Goal: Communication & Community: Answer question/provide support

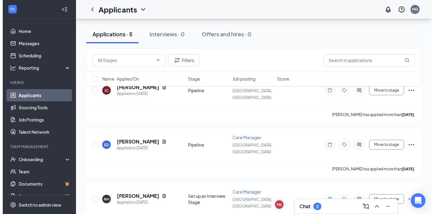
scroll to position [115, 0]
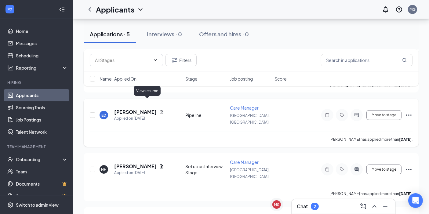
click at [159, 110] on icon "Document" at bounding box center [161, 112] width 5 height 5
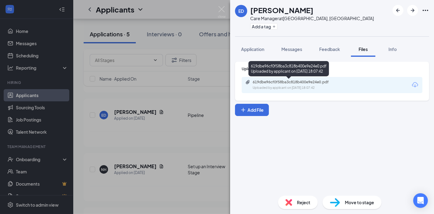
click at [257, 84] on div "619dbe96cf0f58ba3c818b400e9e24e0.pdf" at bounding box center [296, 82] width 86 height 5
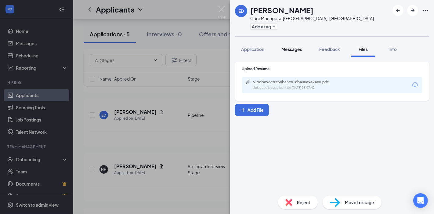
click at [295, 46] on span "Messages" at bounding box center [292, 48] width 21 height 5
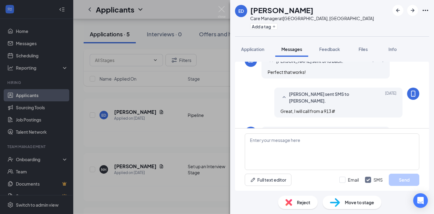
scroll to position [174, 0]
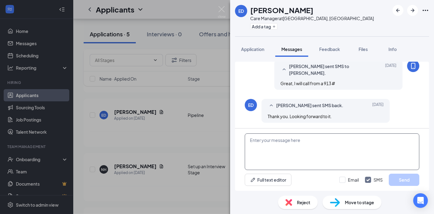
click at [307, 140] on textarea at bounding box center [332, 152] width 175 height 37
click at [276, 149] on textarea at bounding box center [332, 152] width 175 height 37
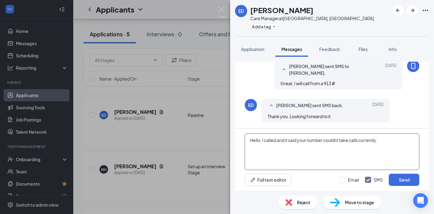
click at [396, 139] on textarea "Hello, I called and it said your number couldnt take calls currently." at bounding box center [332, 152] width 175 height 37
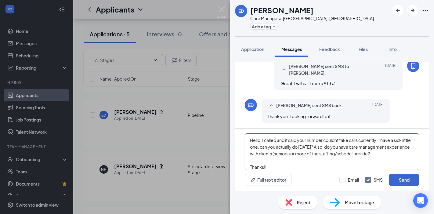
type textarea "Hello, I called and it said your number couldnt take calls currently. I have a …"
click at [397, 182] on button "Send" at bounding box center [404, 180] width 31 height 12
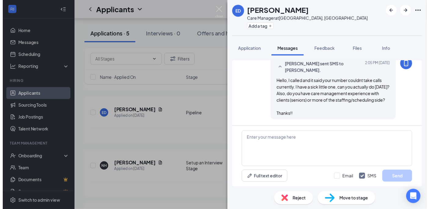
scroll to position [253, 0]
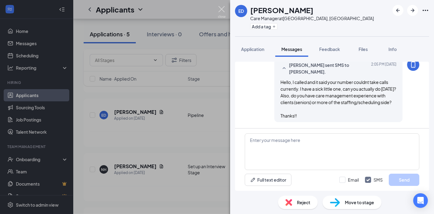
click at [221, 11] on img at bounding box center [222, 12] width 8 height 12
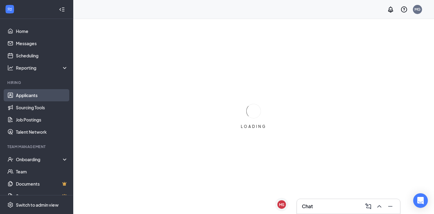
click at [28, 95] on link "Applicants" at bounding box center [42, 95] width 52 height 12
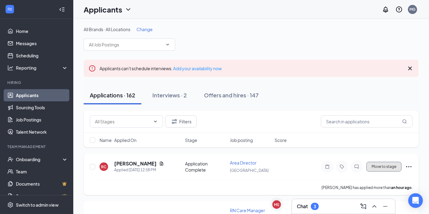
click at [381, 168] on button "Move to stage" at bounding box center [384, 167] width 35 height 10
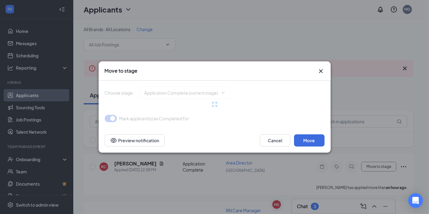
type input "Pipeline (next stage)"
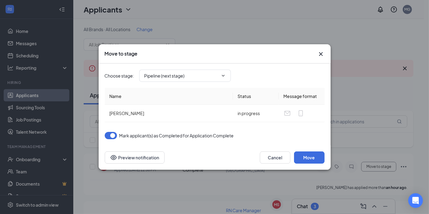
click at [306, 140] on div "Choose stage : Pipeline (next stage) Name Status Message format ROBERT CRUMP in…" at bounding box center [215, 105] width 220 height 82
click at [316, 159] on button "Move" at bounding box center [309, 158] width 31 height 12
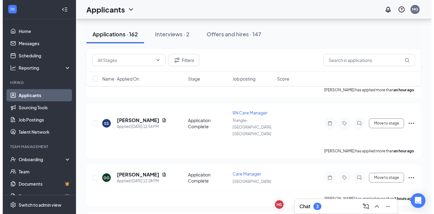
scroll to position [98, 0]
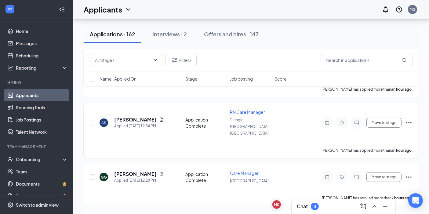
click at [164, 117] on icon "Document" at bounding box center [161, 119] width 5 height 5
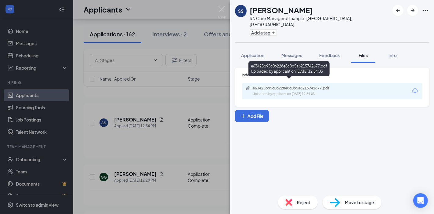
click at [255, 86] on div "e63425b95c06228e8c0b5a6215742677.pdf Uploaded by applicant on Sep 15, 2025 at 1…" at bounding box center [295, 91] width 99 height 11
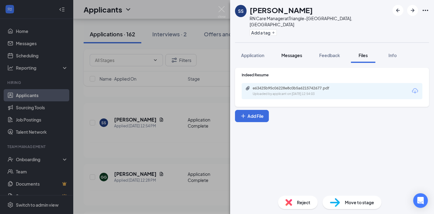
click at [292, 53] on button "Messages" at bounding box center [292, 55] width 33 height 15
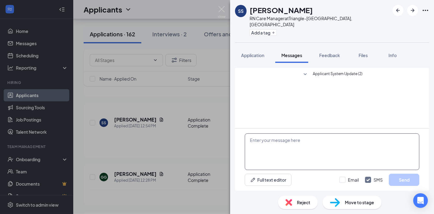
click at [275, 146] on textarea at bounding box center [332, 152] width 175 height 37
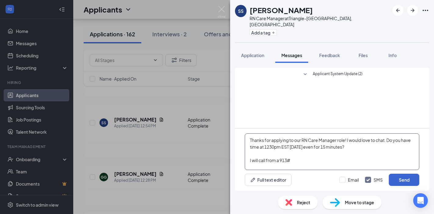
type textarea "Thanks for applying to our RN Care Manager role! I would love to chat. Do you h…"
click at [399, 178] on button "Send" at bounding box center [404, 180] width 31 height 12
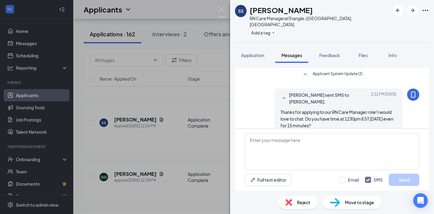
scroll to position [16, 0]
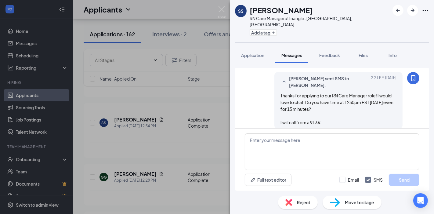
click at [356, 203] on span "Move to stage" at bounding box center [359, 202] width 29 height 7
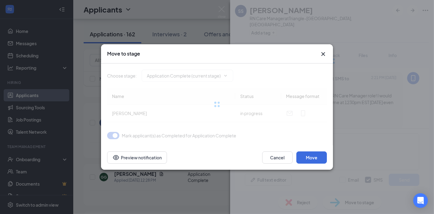
type input "Pipeline (next stage)"
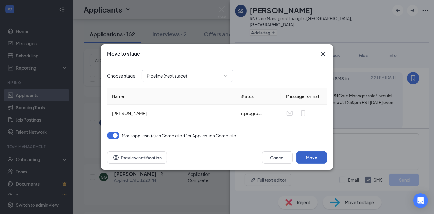
click at [316, 157] on button "Move" at bounding box center [312, 158] width 31 height 12
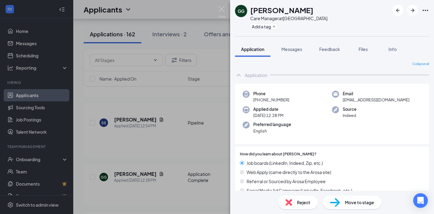
click at [348, 200] on span "Move to stage" at bounding box center [359, 202] width 29 height 7
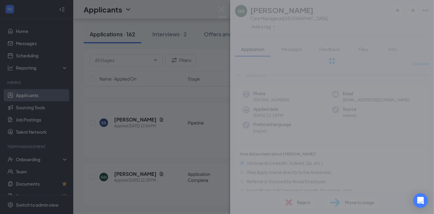
type input "Pipeline (next stage)"
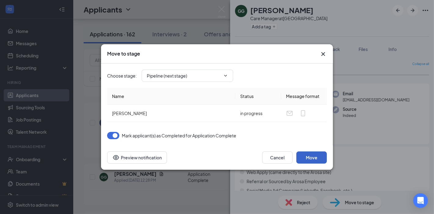
click at [320, 158] on button "Move" at bounding box center [312, 158] width 31 height 12
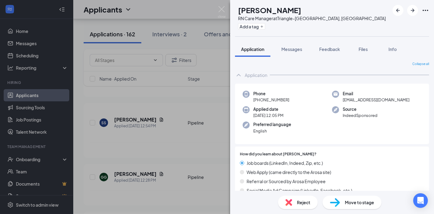
click at [249, 51] on span "Application" at bounding box center [252, 48] width 23 height 5
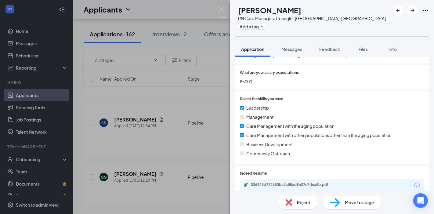
scroll to position [321, 0]
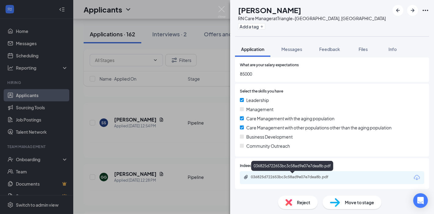
click at [284, 174] on div "036825d722653bc3c58ad9e07e7dea8b.pdf" at bounding box center [332, 177] width 185 height 13
click at [284, 177] on div "036825d722653bc3c58ad9e07e7dea8b.pdf" at bounding box center [294, 177] width 86 height 5
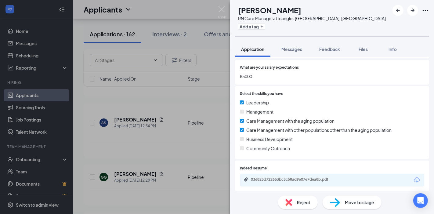
click at [314, 205] on div "Reject" at bounding box center [298, 202] width 40 height 13
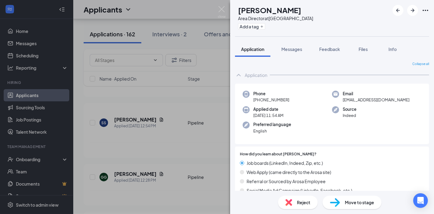
click at [225, 13] on img at bounding box center [222, 12] width 8 height 12
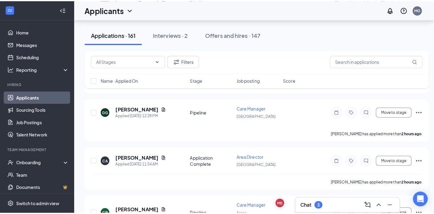
scroll to position [170, 0]
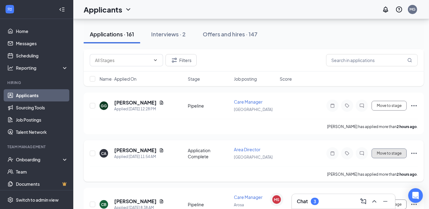
click at [387, 148] on button "Move to stage" at bounding box center [389, 153] width 35 height 10
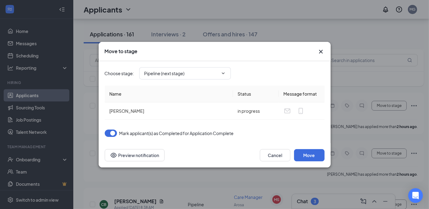
click at [317, 161] on div "Cancel Move Preview notification" at bounding box center [215, 155] width 232 height 24
click at [317, 160] on button "Move" at bounding box center [309, 155] width 31 height 12
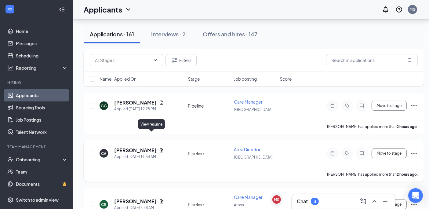
click at [159, 148] on icon "Document" at bounding box center [161, 150] width 5 height 5
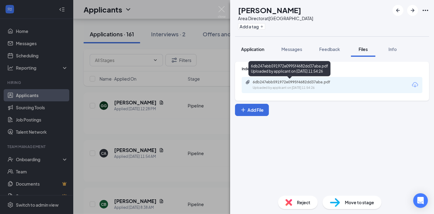
click at [252, 51] on span "Application" at bounding box center [252, 48] width 23 height 5
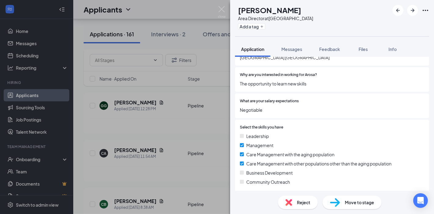
scroll to position [321, 0]
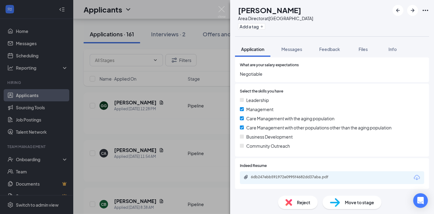
click at [270, 180] on div "6db247ebb591972e0995f4682dd37aba.pdf" at bounding box center [293, 178] width 99 height 6
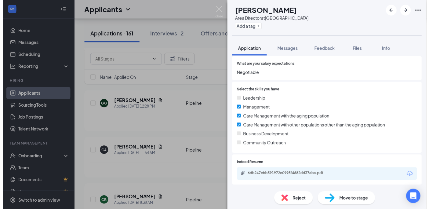
scroll to position [318, 0]
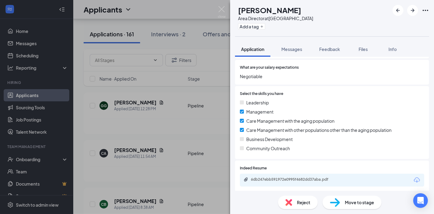
click at [226, 9] on div "CA Cheryl Adkins Area Director at Knoxville Add a tag Application Messages Feed…" at bounding box center [217, 107] width 434 height 214
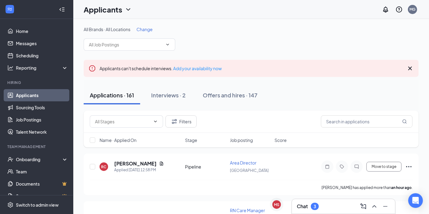
click at [312, 209] on div "3" at bounding box center [315, 206] width 8 height 7
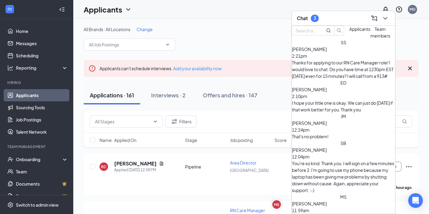
click at [334, 74] on div "Thanks for applying to our RN Care Manager role! I would love to chat. Do you h…" at bounding box center [343, 69] width 103 height 20
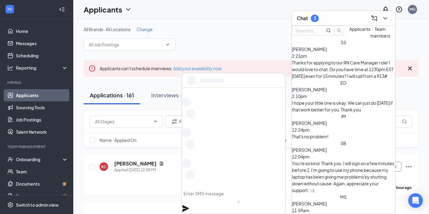
click at [327, 87] on span "[PERSON_NAME]" at bounding box center [309, 89] width 35 height 5
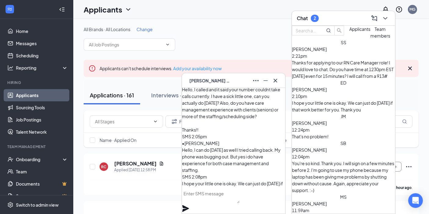
scroll to position [-10, 0]
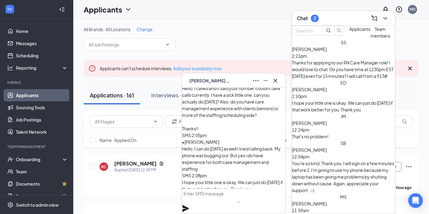
click at [240, 198] on textarea at bounding box center [211, 196] width 58 height 15
type textarea "Great, I can call you at [DATE] at noon PST if that works!"
click at [189, 205] on icon "Plane" at bounding box center [185, 208] width 7 height 7
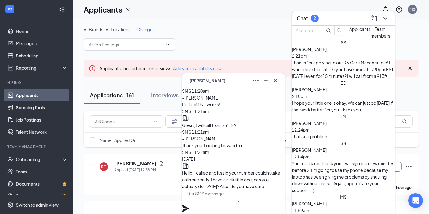
scroll to position [0, 0]
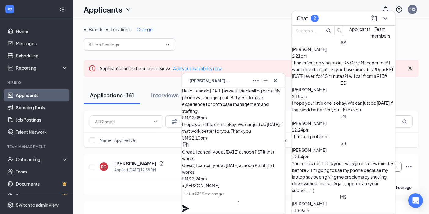
click at [227, 81] on div "ED [PERSON_NAME]" at bounding box center [233, 81] width 93 height 10
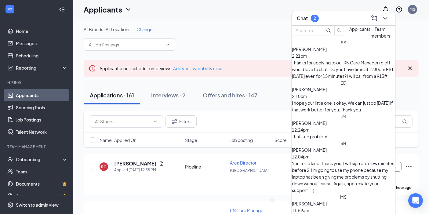
click at [327, 20] on div "Chat 2" at bounding box center [343, 17] width 93 height 9
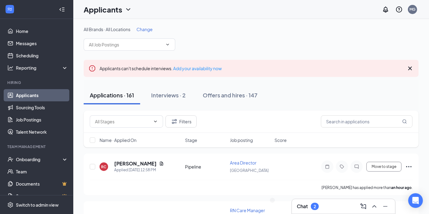
click at [323, 211] on div "Chat 2" at bounding box center [343, 207] width 93 height 10
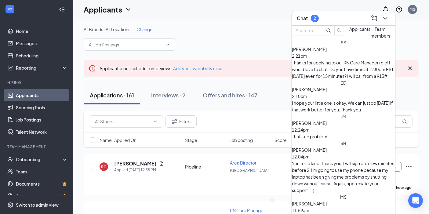
click at [336, 72] on div "Thanks for applying to our RN Care Manager role! I would love to chat. Do you h…" at bounding box center [343, 69] width 103 height 20
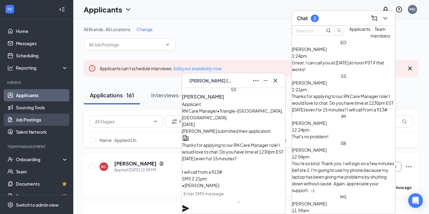
click at [24, 119] on link "Job Postings" at bounding box center [42, 120] width 52 height 12
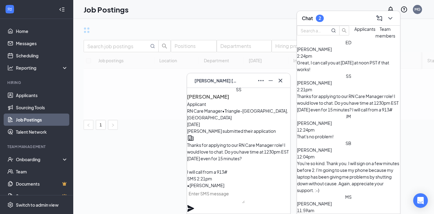
click at [237, 84] on div "SS Stephanie Schneider" at bounding box center [214, 80] width 45 height 7
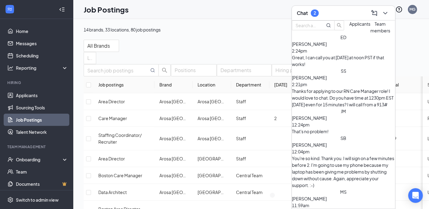
click at [331, 20] on div "Chat 2" at bounding box center [343, 13] width 103 height 15
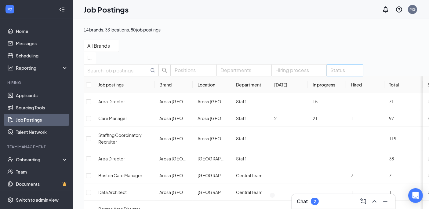
click at [356, 75] on div at bounding box center [341, 70] width 27 height 10
click at [358, 109] on div "Published" at bounding box center [349, 104] width 37 height 10
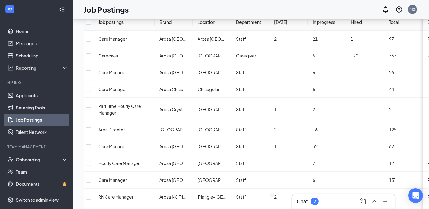
scroll to position [104, 0]
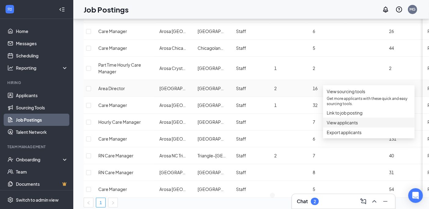
click at [358, 125] on span "View applicants" at bounding box center [342, 122] width 31 height 5
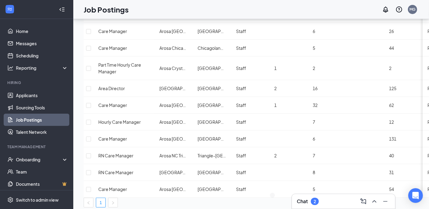
click at [306, 193] on div "Positions Departments Hiring process Status (1) Job postings Brand Location Dep…" at bounding box center [282, 83] width 397 height 247
click at [306, 200] on h3 "Chat" at bounding box center [302, 201] width 11 height 7
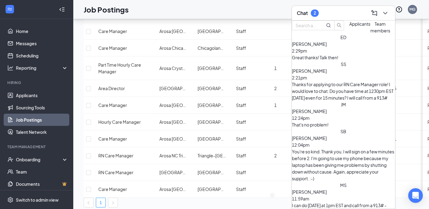
click at [335, 13] on div "Chat 2" at bounding box center [343, 12] width 93 height 9
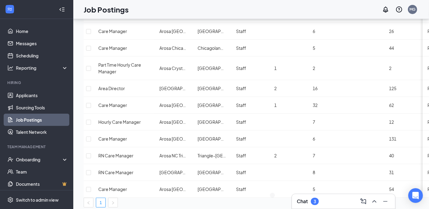
click at [315, 199] on div "3" at bounding box center [315, 201] width 2 height 5
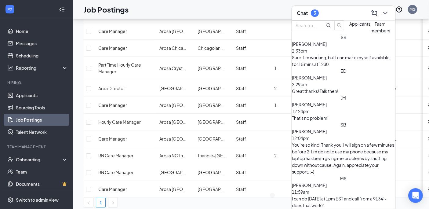
click at [327, 47] on span "[PERSON_NAME]" at bounding box center [309, 43] width 35 height 5
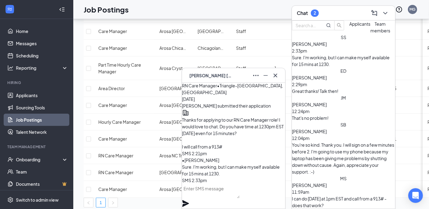
click at [240, 198] on textarea at bounding box center [211, 191] width 58 height 15
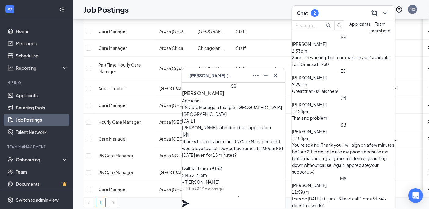
scroll to position [0, 0]
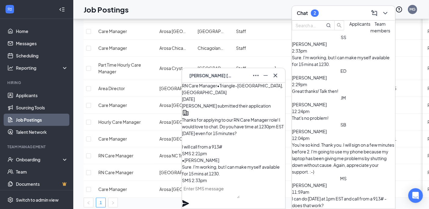
click at [215, 198] on textarea at bounding box center [211, 191] width 58 height 15
type textarea "Great, I will call then!"
click at [189, 200] on icon "Plane" at bounding box center [185, 203] width 7 height 7
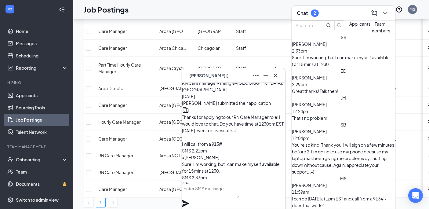
scroll to position [-39, 0]
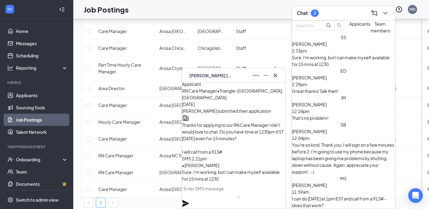
click at [224, 77] on span "Stephanie Schneider" at bounding box center [210, 75] width 43 height 7
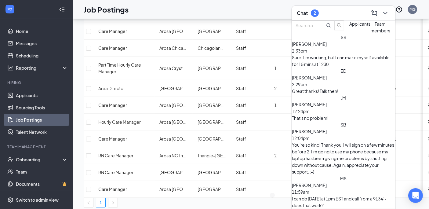
click at [315, 182] on span "[PERSON_NAME]" at bounding box center [309, 184] width 35 height 5
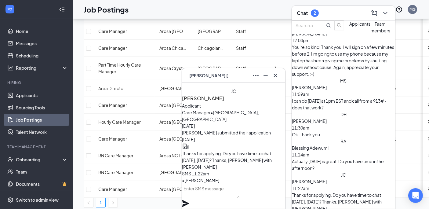
scroll to position [105, 0]
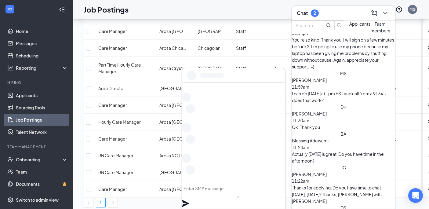
scroll to position [0, 0]
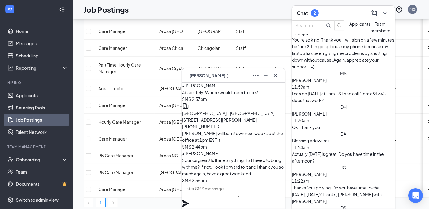
click at [240, 198] on textarea at bounding box center [211, 191] width 58 height 15
type textarea "I"
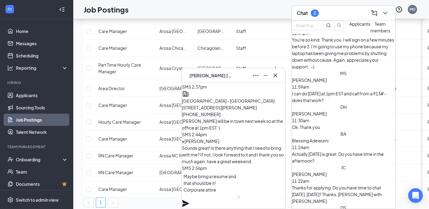
type textarea "Maybe bring a resume and that should be it! Corporate attire"
click at [189, 200] on icon "Plane" at bounding box center [185, 203] width 7 height 7
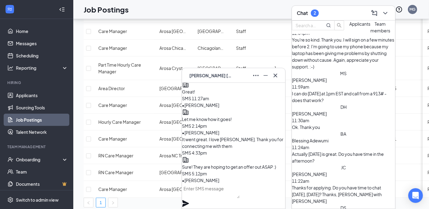
click at [227, 198] on textarea at bounding box center [211, 191] width 58 height 15
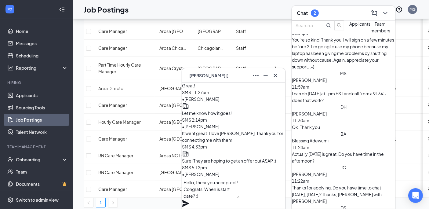
type textarea "Hello, I hear you accepted!! Congrats. When is start date? :)"
click at [189, 200] on icon "Plane" at bounding box center [185, 203] width 7 height 7
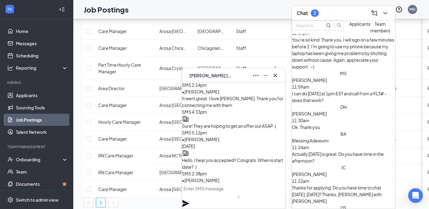
click at [229, 77] on div "LB Lissa Brock" at bounding box center [233, 76] width 93 height 10
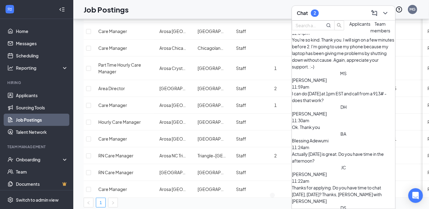
click at [328, 13] on div "Chat 2" at bounding box center [343, 12] width 93 height 9
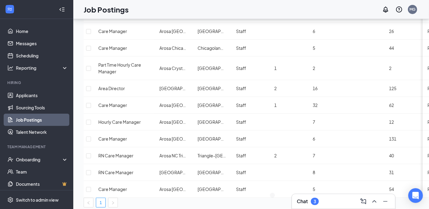
click at [321, 207] on div "Chat 3" at bounding box center [343, 201] width 103 height 15
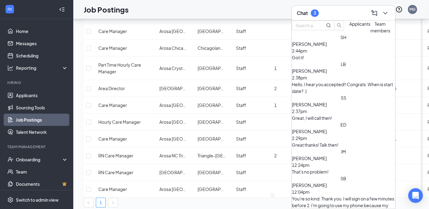
click at [344, 61] on div "Got it!" at bounding box center [343, 57] width 103 height 7
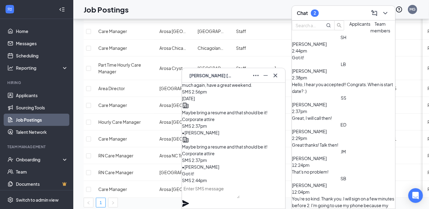
click at [346, 87] on div "Hello, I hear you accepted!! Congrats. When is start date? :)" at bounding box center [343, 87] width 103 height 13
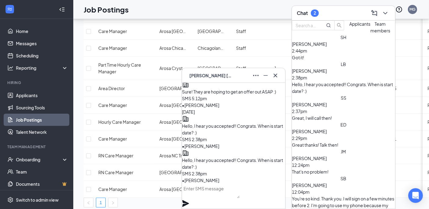
click at [327, 102] on span "[PERSON_NAME]" at bounding box center [309, 104] width 35 height 5
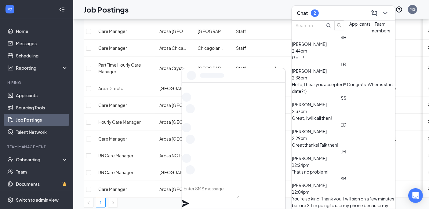
click at [348, 121] on div "ED Ella De Leon 2:29pm Great thanks! Talk then!" at bounding box center [343, 134] width 103 height 27
click at [348, 155] on div "Jonathan Martin 12:24pm" at bounding box center [343, 161] width 103 height 13
click at [348, 182] on div "Sandie Bowman 12:04pm" at bounding box center [343, 188] width 103 height 13
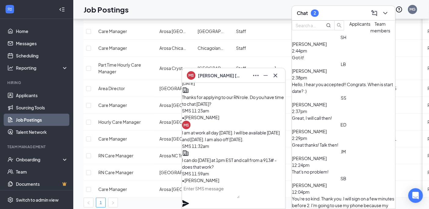
click at [229, 79] on div "MS Mary Sykes" at bounding box center [233, 76] width 93 height 10
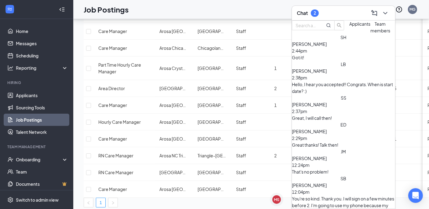
click at [317, 18] on div "Chat 2" at bounding box center [343, 13] width 103 height 15
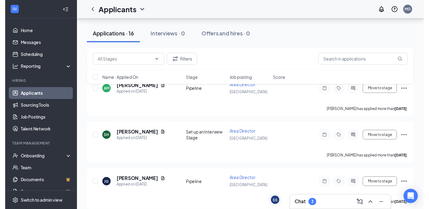
scroll to position [372, 0]
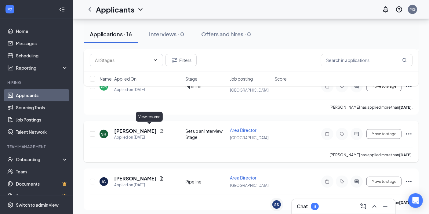
click at [160, 129] on icon "Document" at bounding box center [161, 131] width 3 height 4
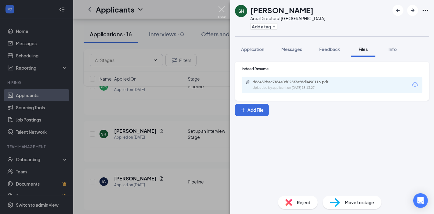
click at [221, 12] on img at bounding box center [222, 12] width 8 height 12
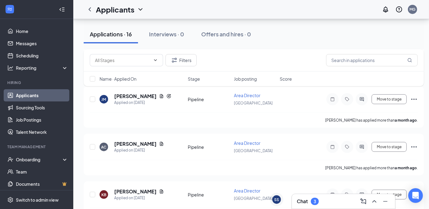
scroll to position [706, 0]
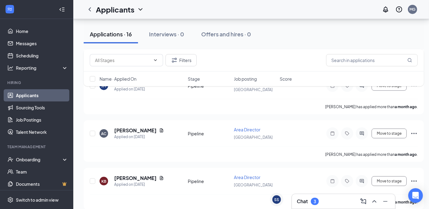
click at [315, 206] on div "Chat 3" at bounding box center [343, 201] width 93 height 10
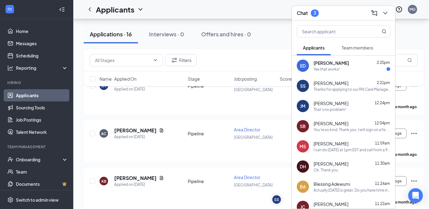
click at [327, 63] on span "[PERSON_NAME]" at bounding box center [331, 63] width 35 height 6
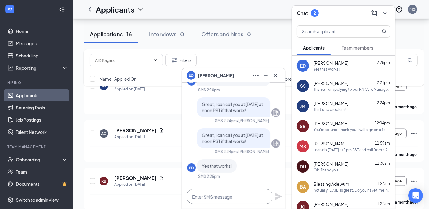
click at [243, 197] on textarea at bounding box center [230, 196] width 86 height 15
type textarea "Great thanks! Talk then!"
click at [280, 197] on icon "Plane" at bounding box center [278, 196] width 7 height 7
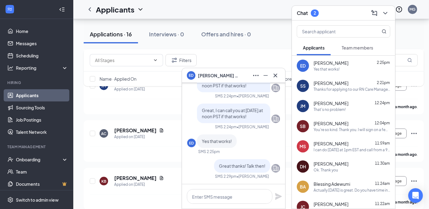
click at [236, 75] on div "ED [PERSON_NAME]" at bounding box center [233, 76] width 93 height 10
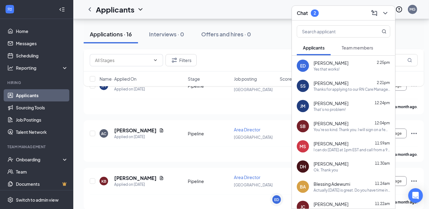
click at [329, 11] on div "Chat 2" at bounding box center [343, 12] width 93 height 9
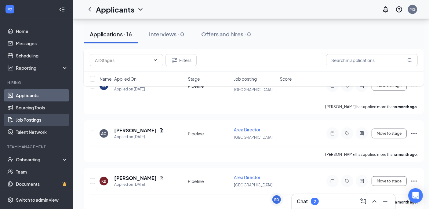
click at [44, 116] on link "Job Postings" at bounding box center [42, 120] width 52 height 12
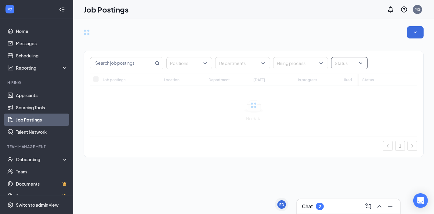
click at [359, 60] on div at bounding box center [346, 63] width 27 height 10
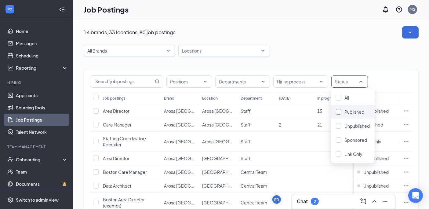
click at [362, 112] on span "Published" at bounding box center [355, 111] width 20 height 5
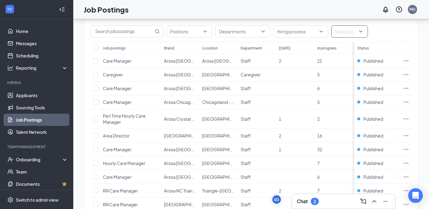
scroll to position [104, 0]
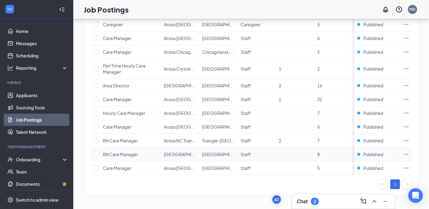
click at [409, 151] on icon "Ellipses" at bounding box center [406, 154] width 6 height 6
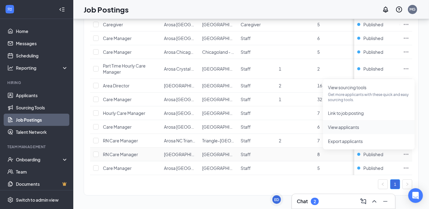
click at [359, 124] on span "View applicants" at bounding box center [343, 126] width 31 height 5
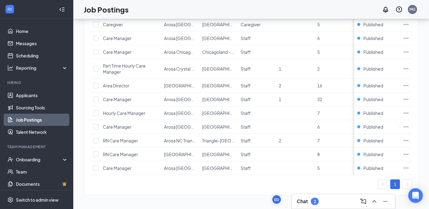
click at [26, 89] on ul "Applicants Sourcing Tools Job Postings Talent Network" at bounding box center [36, 113] width 73 height 49
click at [26, 89] on link "Applicants" at bounding box center [42, 95] width 52 height 12
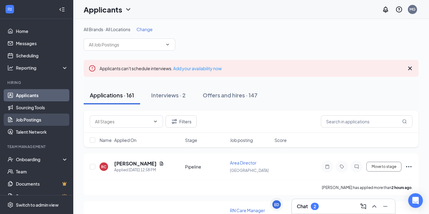
click at [32, 116] on link "Job Postings" at bounding box center [42, 120] width 52 height 12
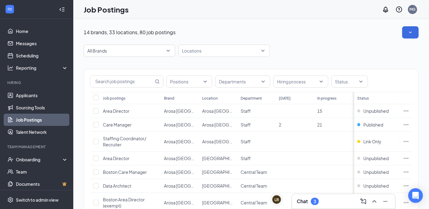
click at [328, 198] on div "Chat 3" at bounding box center [343, 201] width 93 height 10
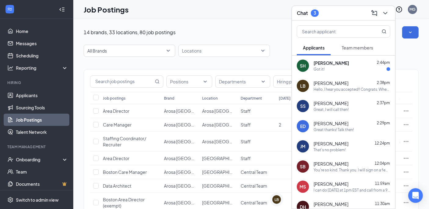
click at [341, 65] on div "Stacie Horan 2:44pm" at bounding box center [352, 63] width 77 height 6
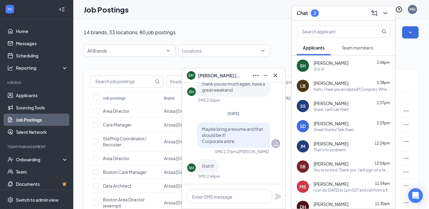
click at [228, 78] on div "SH Stacie Horan" at bounding box center [233, 76] width 93 height 10
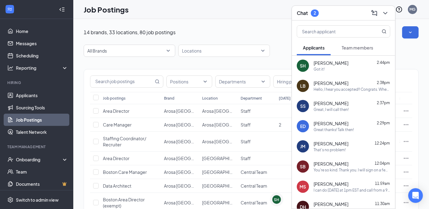
click at [327, 14] on div "Chat 2" at bounding box center [343, 12] width 93 height 9
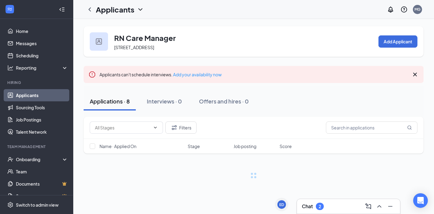
click at [414, 75] on icon "Cross" at bounding box center [416, 75] width 4 height 4
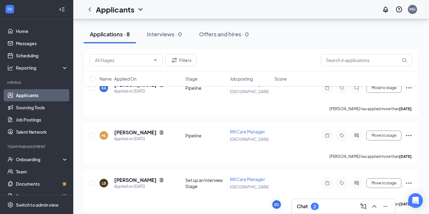
scroll to position [295, 0]
click at [309, 205] on div "Chat 2" at bounding box center [308, 206] width 22 height 7
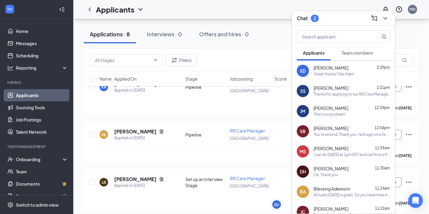
click at [332, 65] on span "[PERSON_NAME]" at bounding box center [331, 68] width 35 height 6
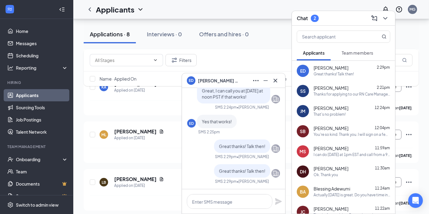
click at [334, 90] on span "[PERSON_NAME]" at bounding box center [331, 88] width 35 height 6
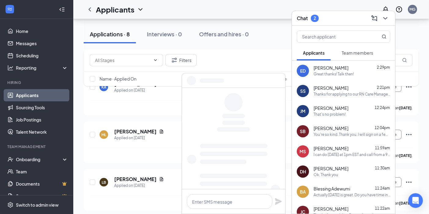
click at [334, 66] on span "[PERSON_NAME]" at bounding box center [331, 68] width 35 height 6
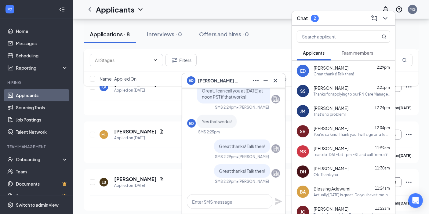
click at [229, 79] on div "ED [PERSON_NAME]" at bounding box center [233, 81] width 93 height 10
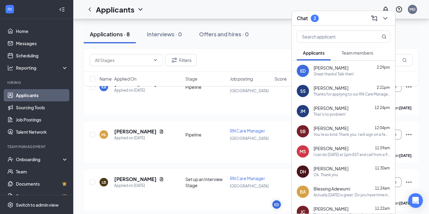
click at [346, 18] on div "Chat 2" at bounding box center [343, 17] width 93 height 9
